Goal: Task Accomplishment & Management: Complete application form

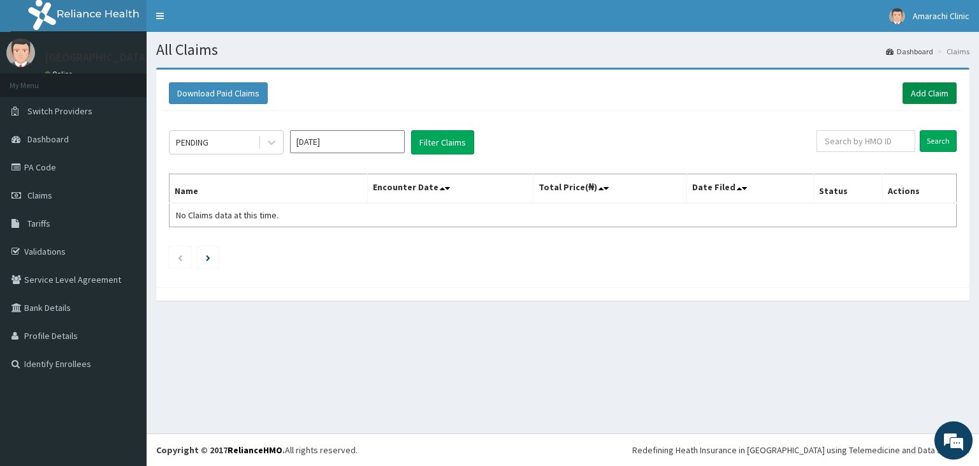
click at [924, 91] on link "Add Claim" at bounding box center [930, 93] width 54 height 22
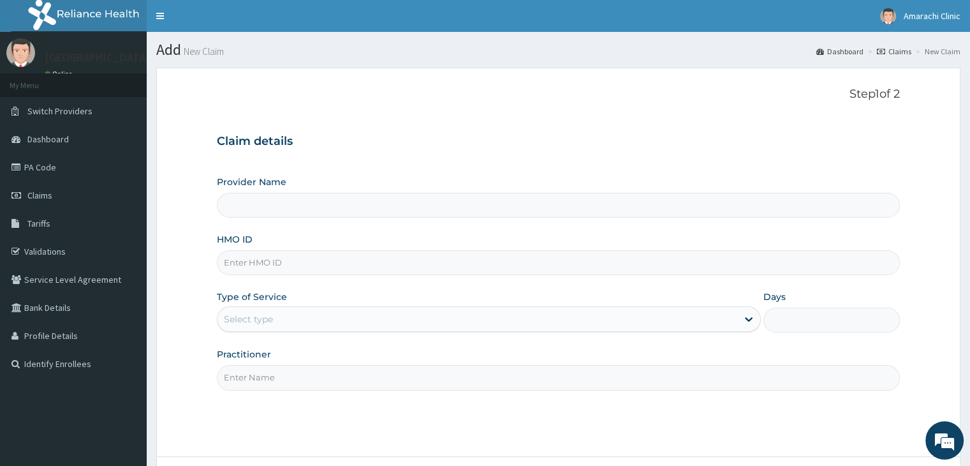
click at [411, 261] on input "HMO ID" at bounding box center [558, 262] width 682 height 25
type input "[GEOGRAPHIC_DATA]"
